Goal: Task Accomplishment & Management: Manage account settings

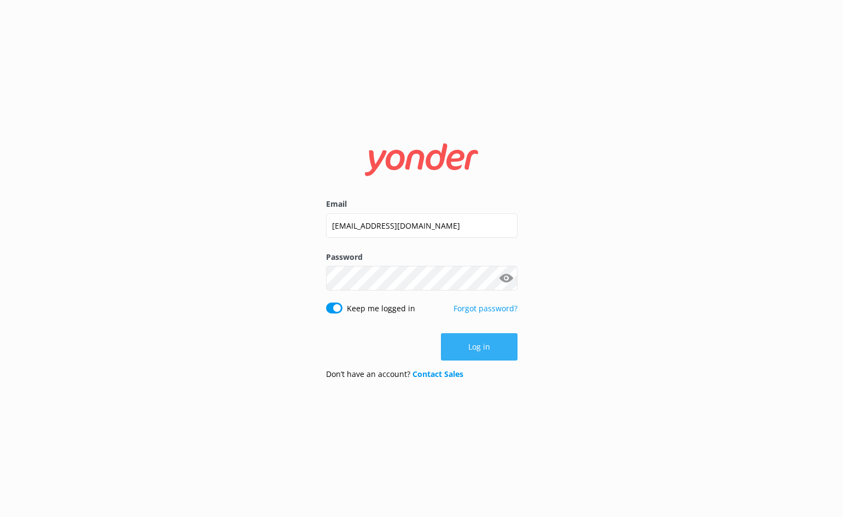
click at [476, 354] on button "Log in" at bounding box center [479, 346] width 77 height 27
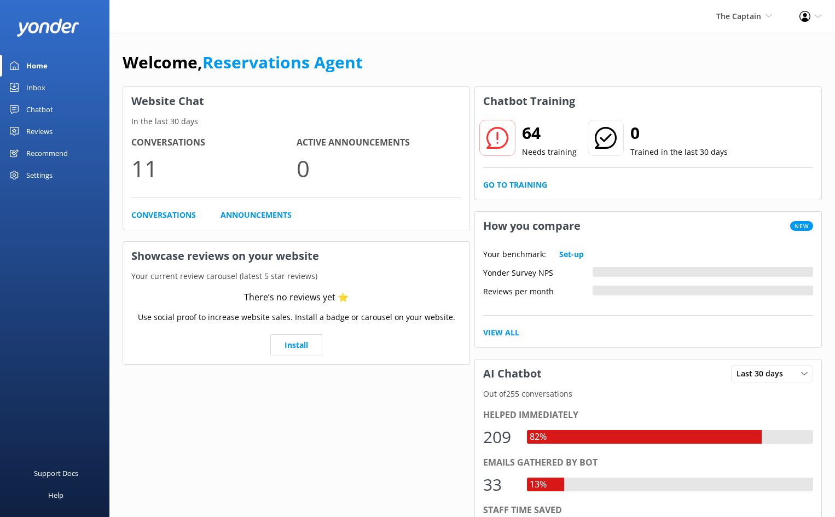
click at [37, 83] on div "Inbox" at bounding box center [35, 88] width 19 height 22
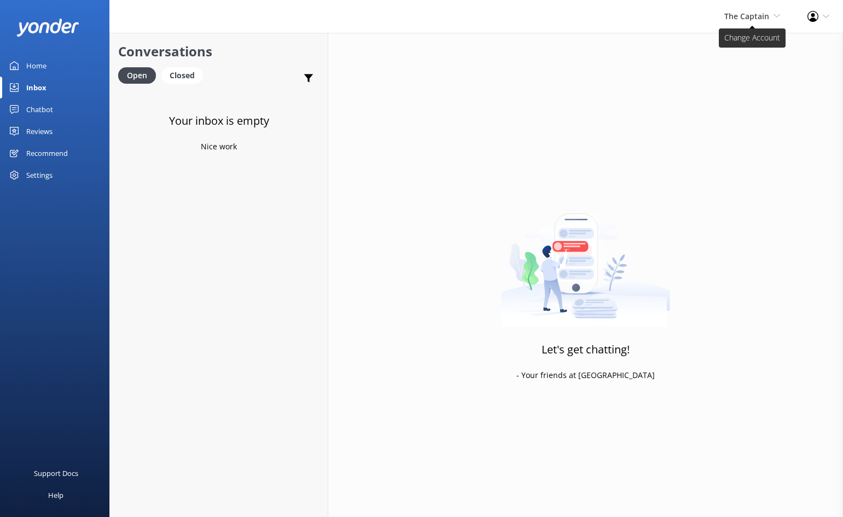
click at [740, 11] on span "The Captain" at bounding box center [746, 16] width 45 height 10
click at [734, 43] on link "De [GEOGRAPHIC_DATA]" at bounding box center [739, 47] width 109 height 26
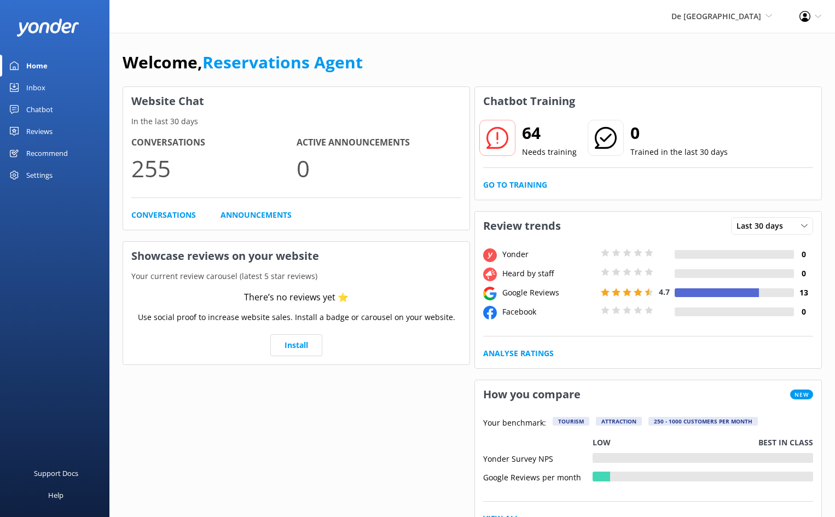
click at [28, 85] on div "Inbox" at bounding box center [35, 88] width 19 height 22
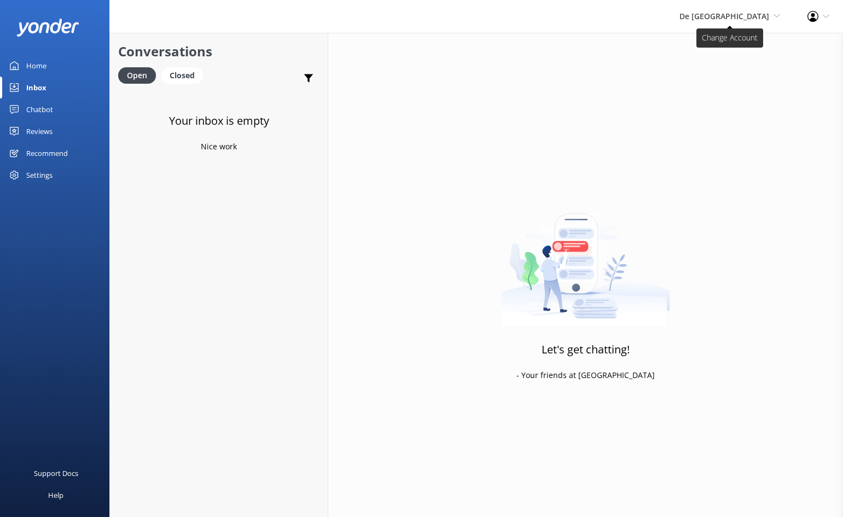
click at [729, 18] on span "De [GEOGRAPHIC_DATA]" at bounding box center [724, 16] width 90 height 10
click at [743, 74] on link "Aruba's Activities Expert" at bounding box center [739, 73] width 109 height 26
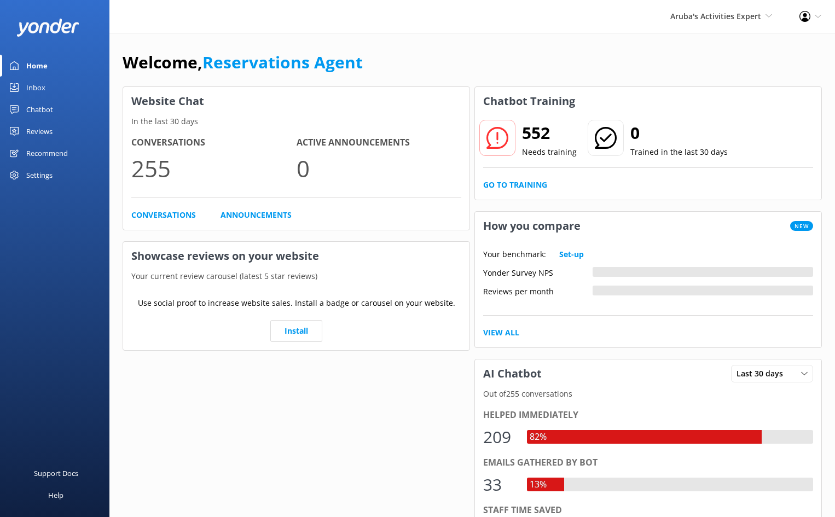
click at [33, 86] on div "Inbox" at bounding box center [35, 88] width 19 height 22
